Goal: Information Seeking & Learning: Learn about a topic

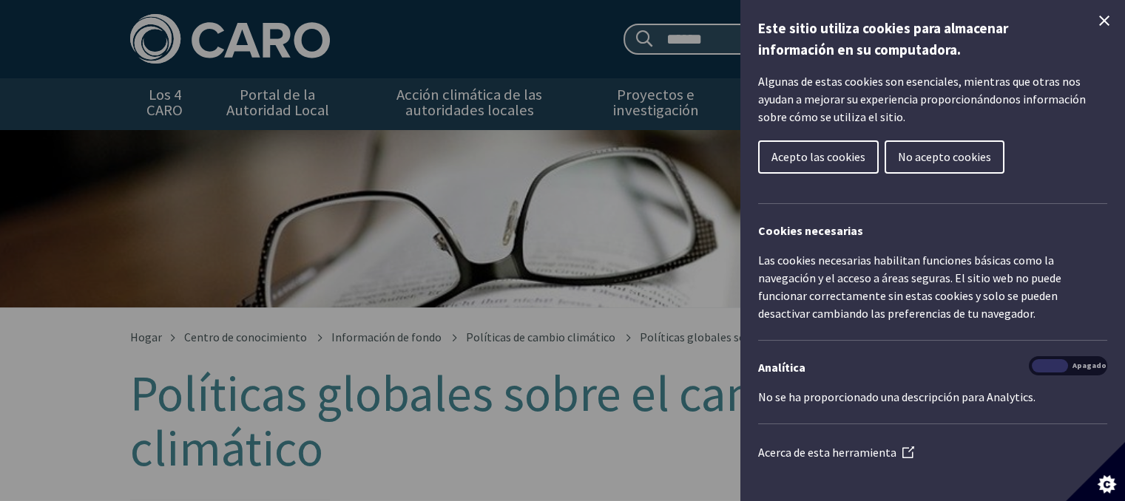
click at [1095, 26] on icon "Cerrar el control de cookies" at bounding box center [1104, 21] width 18 height 18
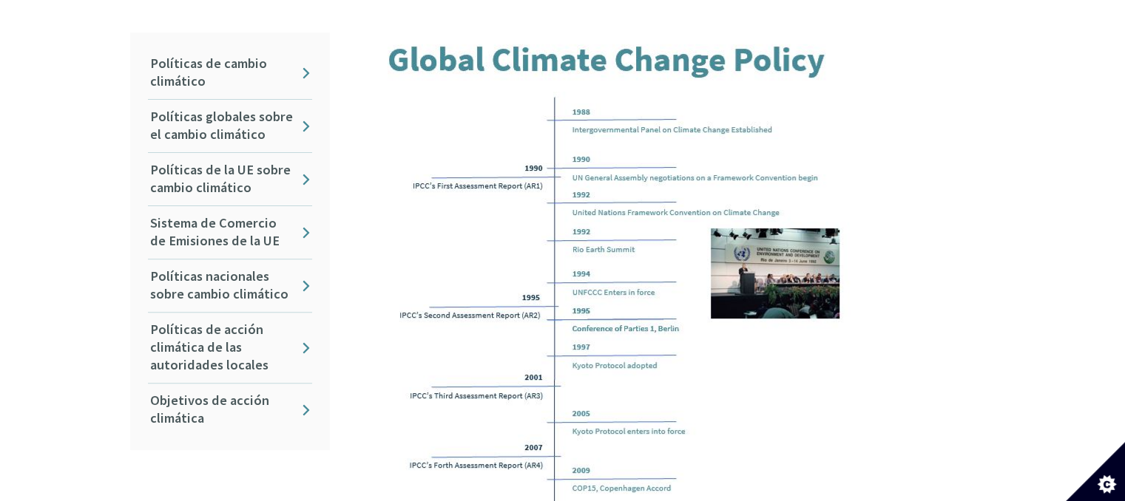
scroll to position [469, 0]
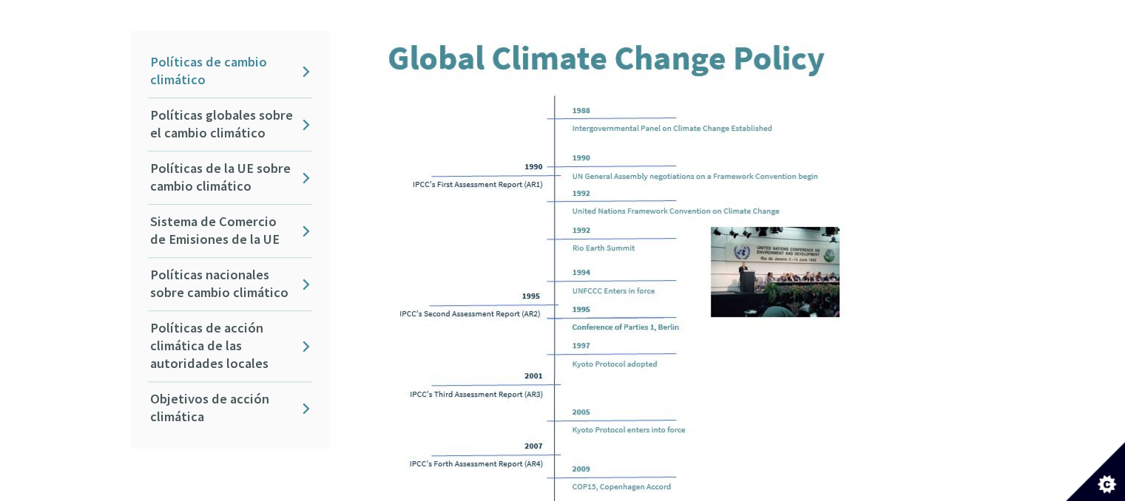
click at [305, 74] on link "Políticas de cambio climático" at bounding box center [230, 71] width 164 height 53
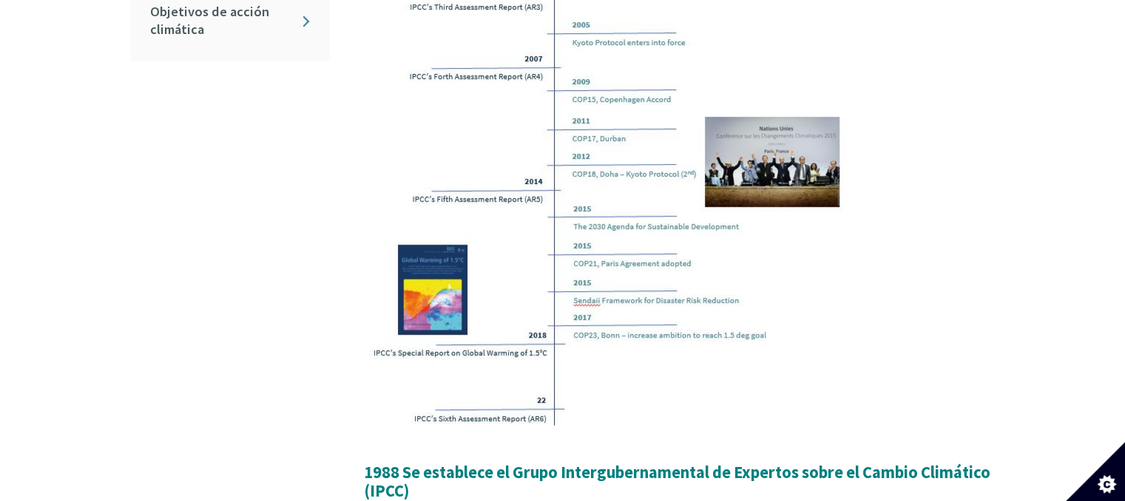
scroll to position [1065, 0]
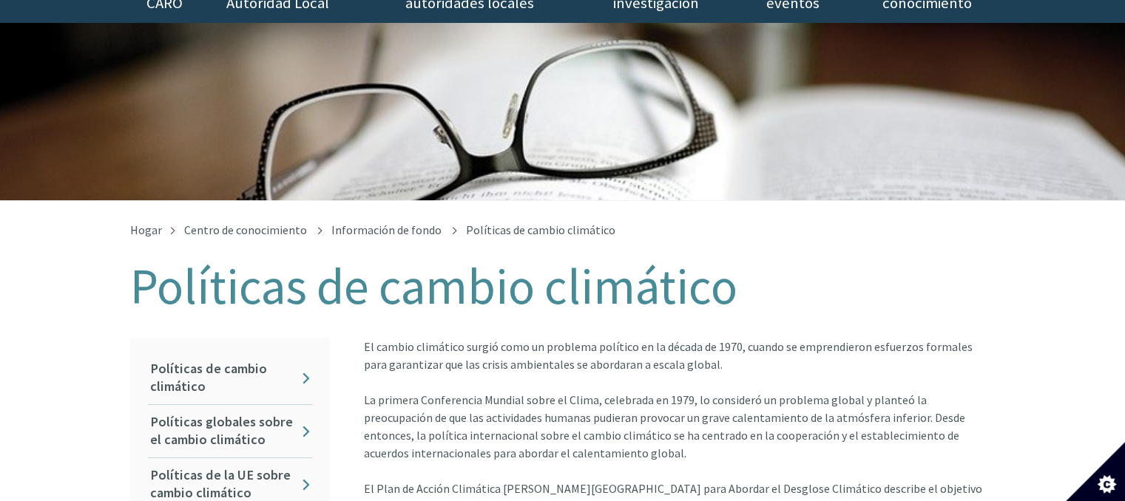
scroll to position [106, 0]
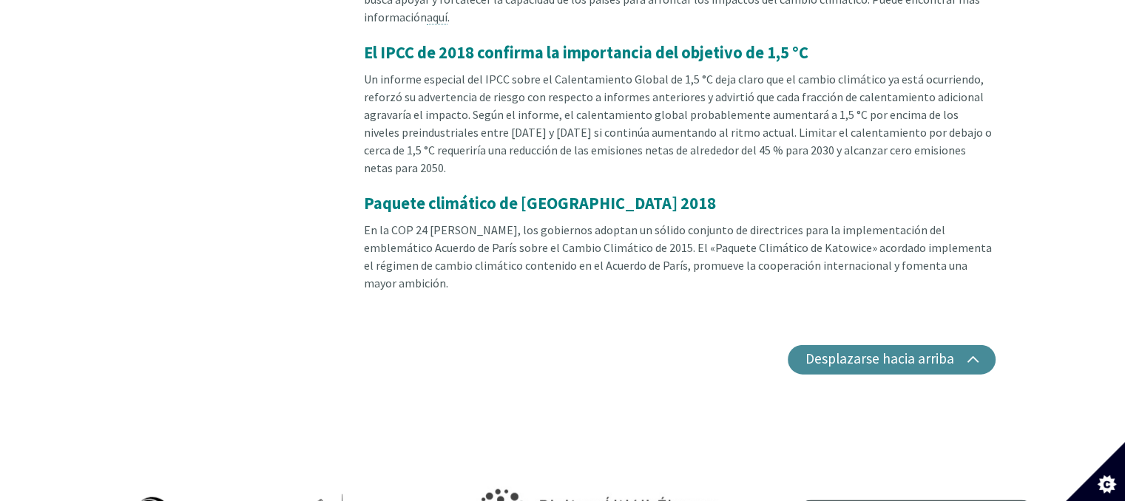
scroll to position [3215, 0]
